Goal: Use online tool/utility: Use online tool/utility

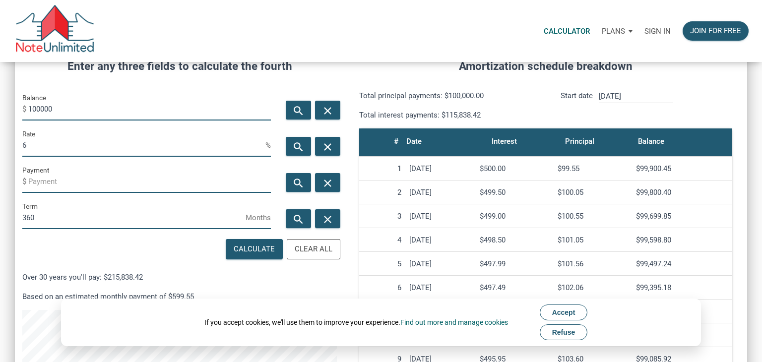
scroll to position [142, 0]
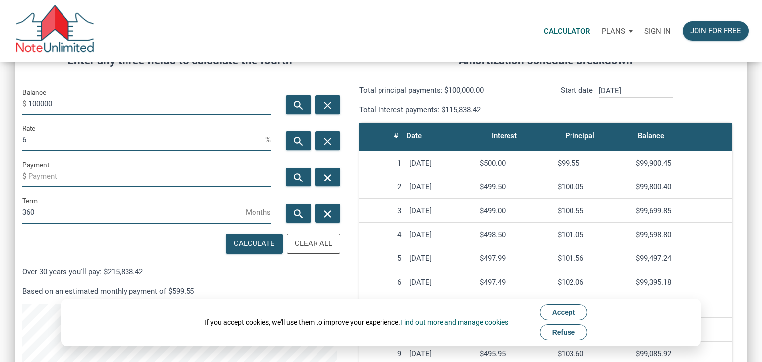
click at [90, 137] on input "6" at bounding box center [143, 140] width 243 height 22
drag, startPoint x: 91, startPoint y: 96, endPoint x: 0, endPoint y: 93, distance: 90.9
click at [0, 93] on div "CALCULATOR The amortization calculator estimates how much money will be paid ov…" at bounding box center [381, 213] width 762 height 586
type input "400000"
drag, startPoint x: 41, startPoint y: 140, endPoint x: 5, endPoint y: 136, distance: 36.0
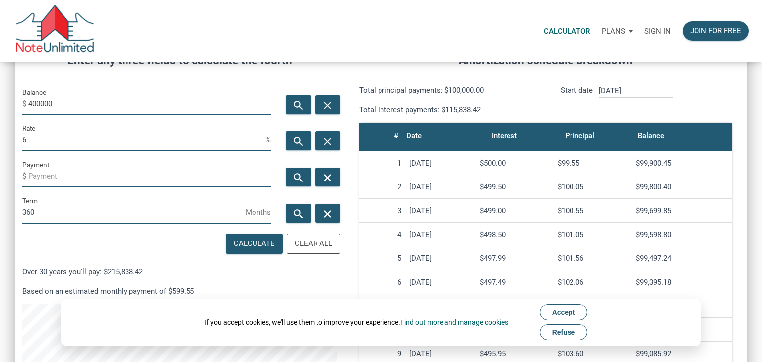
click at [5, 136] on div "CALCULATOR The amortization calculator estimates how much money will be paid ov…" at bounding box center [381, 213] width 762 height 586
type input "7.5"
click at [48, 215] on input "360" at bounding box center [133, 213] width 223 height 22
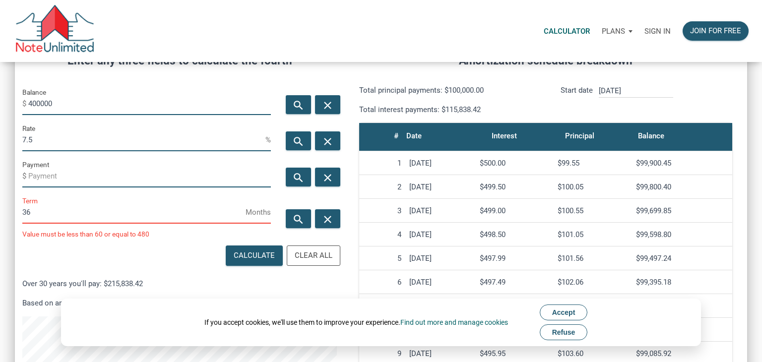
type input "3"
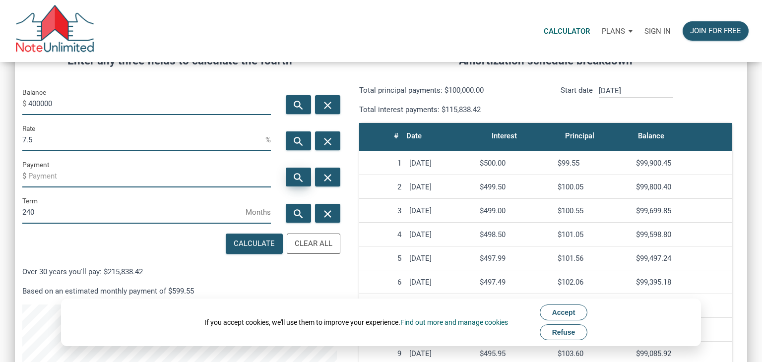
type input "240"
click at [304, 180] on icon "search" at bounding box center [298, 177] width 12 height 12
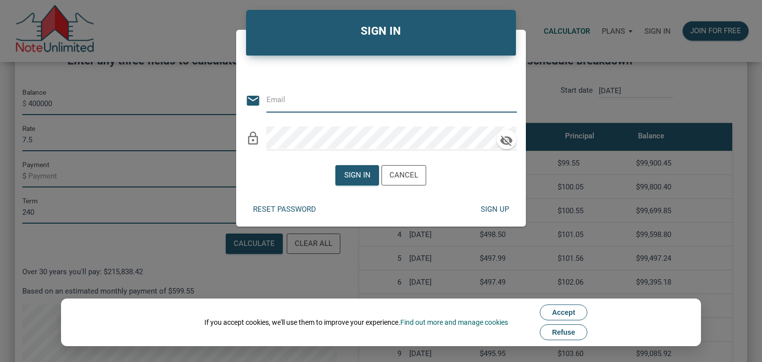
type input "[PERSON_NAME][EMAIL_ADDRESS][DOMAIN_NAME]"
click at [349, 179] on div "Sign in" at bounding box center [357, 175] width 26 height 11
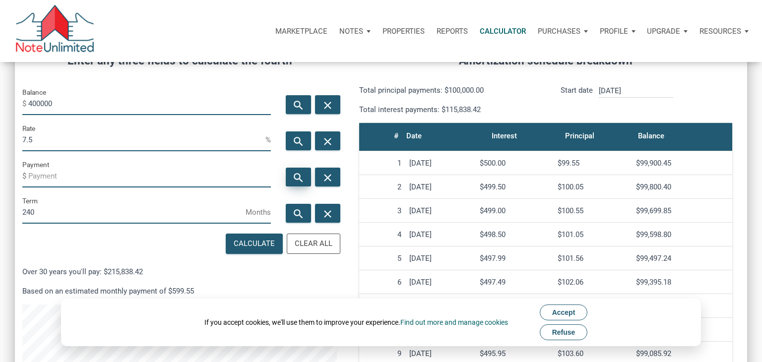
click at [295, 183] on icon "search" at bounding box center [298, 177] width 12 height 12
type input "-3222.37"
